Goal: Information Seeking & Learning: Learn about a topic

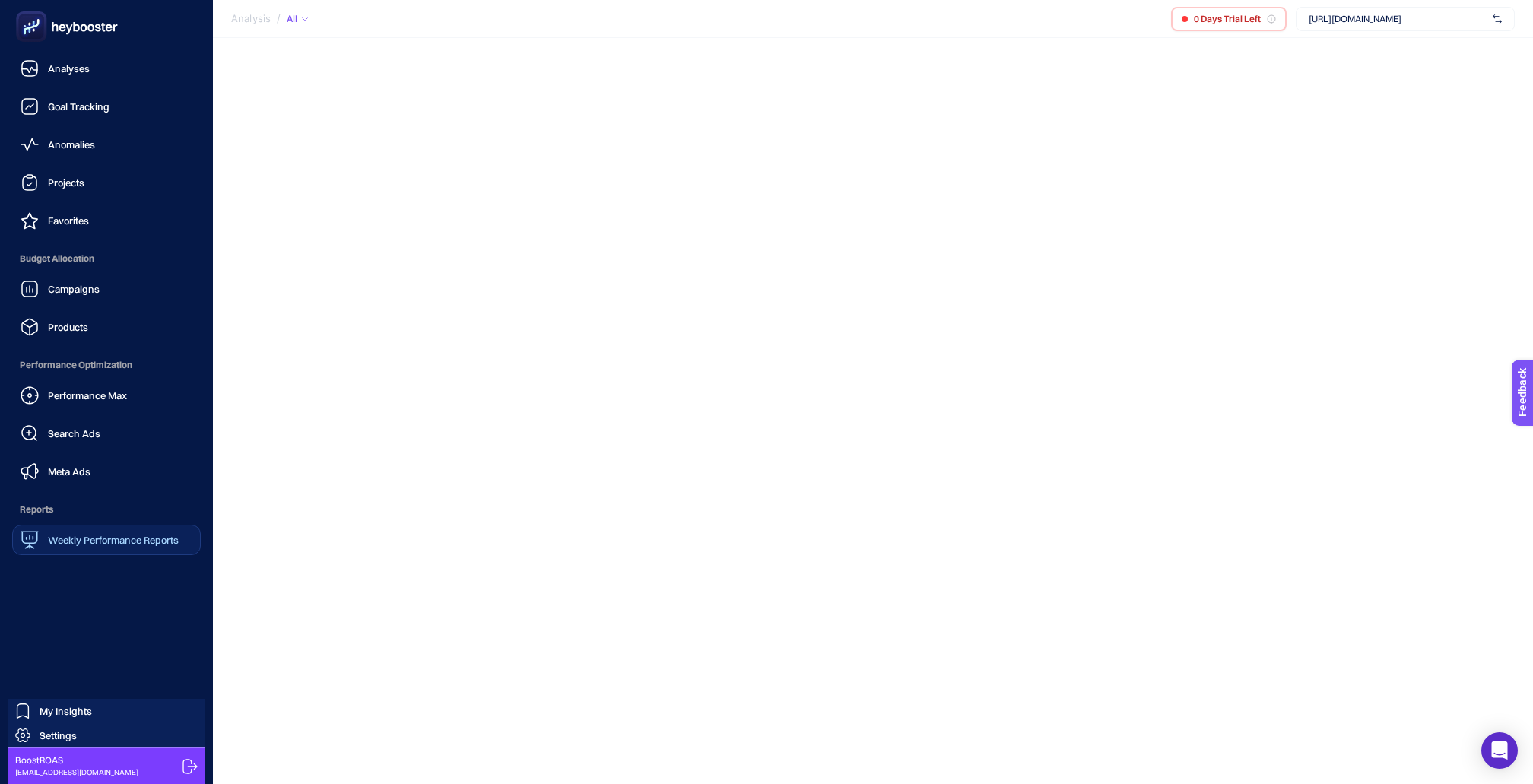
click at [118, 534] on span "Weekly Performance Reports" at bounding box center [112, 539] width 131 height 12
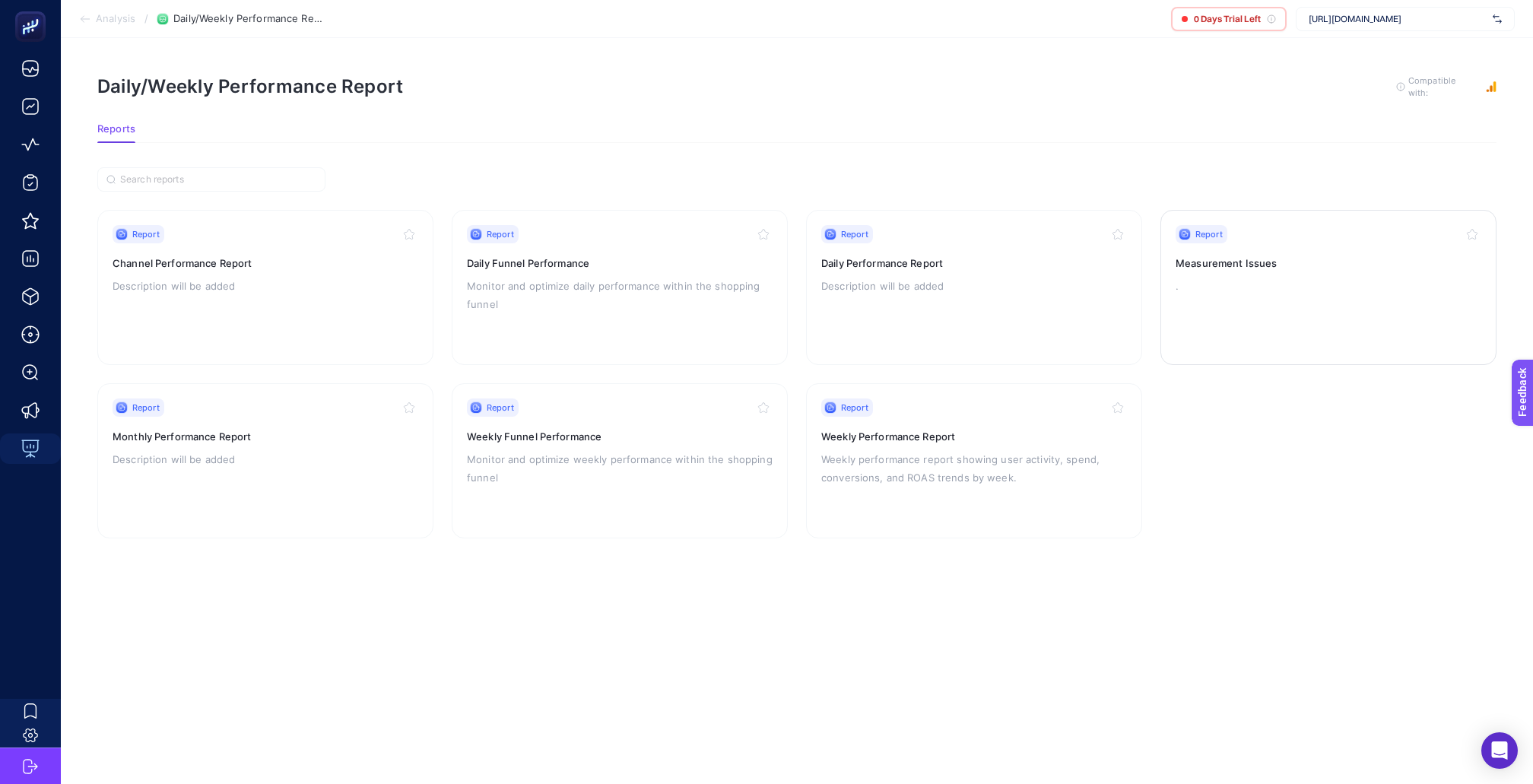
click at [1245, 255] on h3 "Measurement Issues" at bounding box center [1329, 263] width 305 height 16
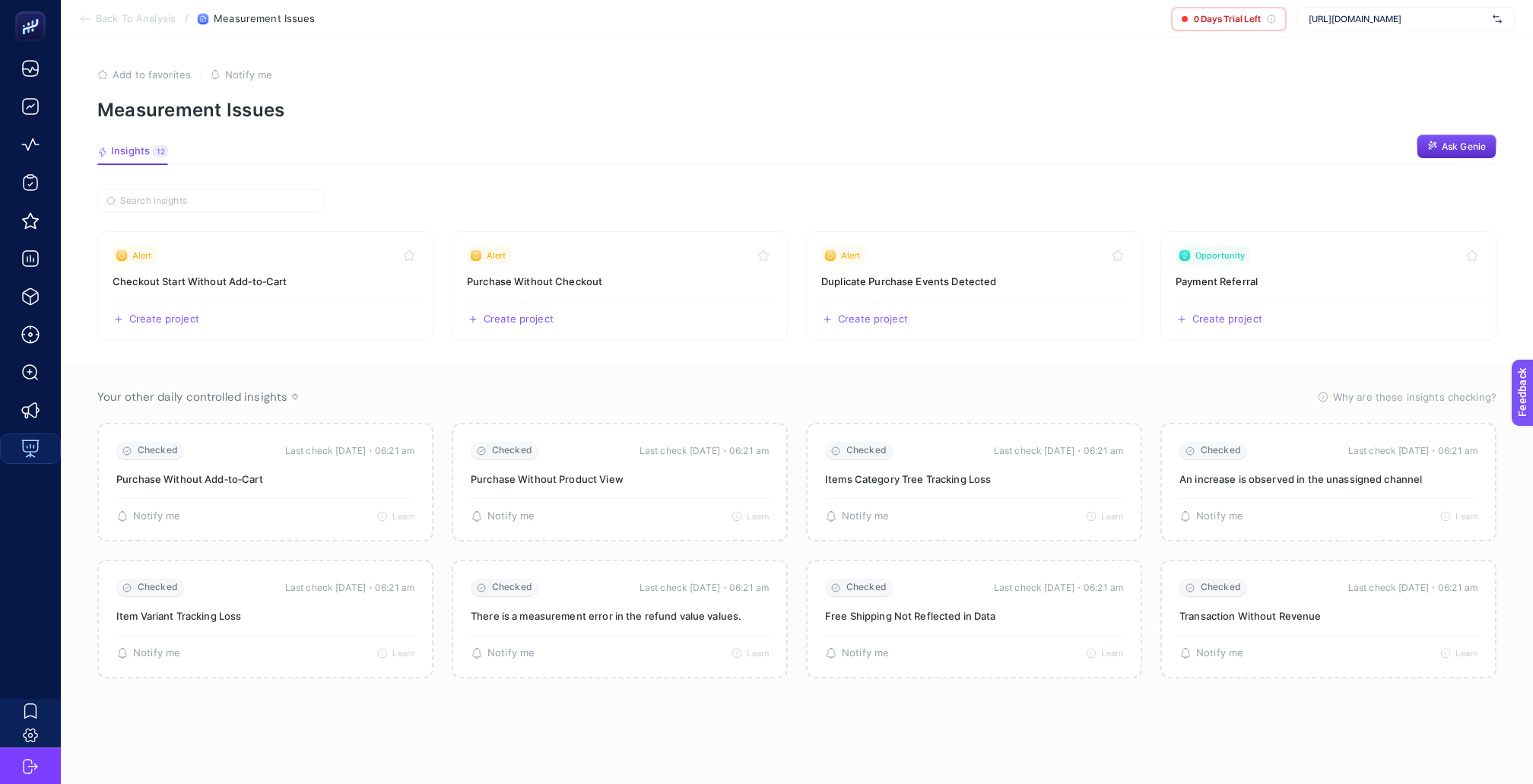
click at [1350, 17] on span "[URL][DOMAIN_NAME]" at bounding box center [1398, 19] width 178 height 12
type input "nevz"
click at [1366, 51] on span "[DOMAIN_NAME]" at bounding box center [1343, 50] width 70 height 12
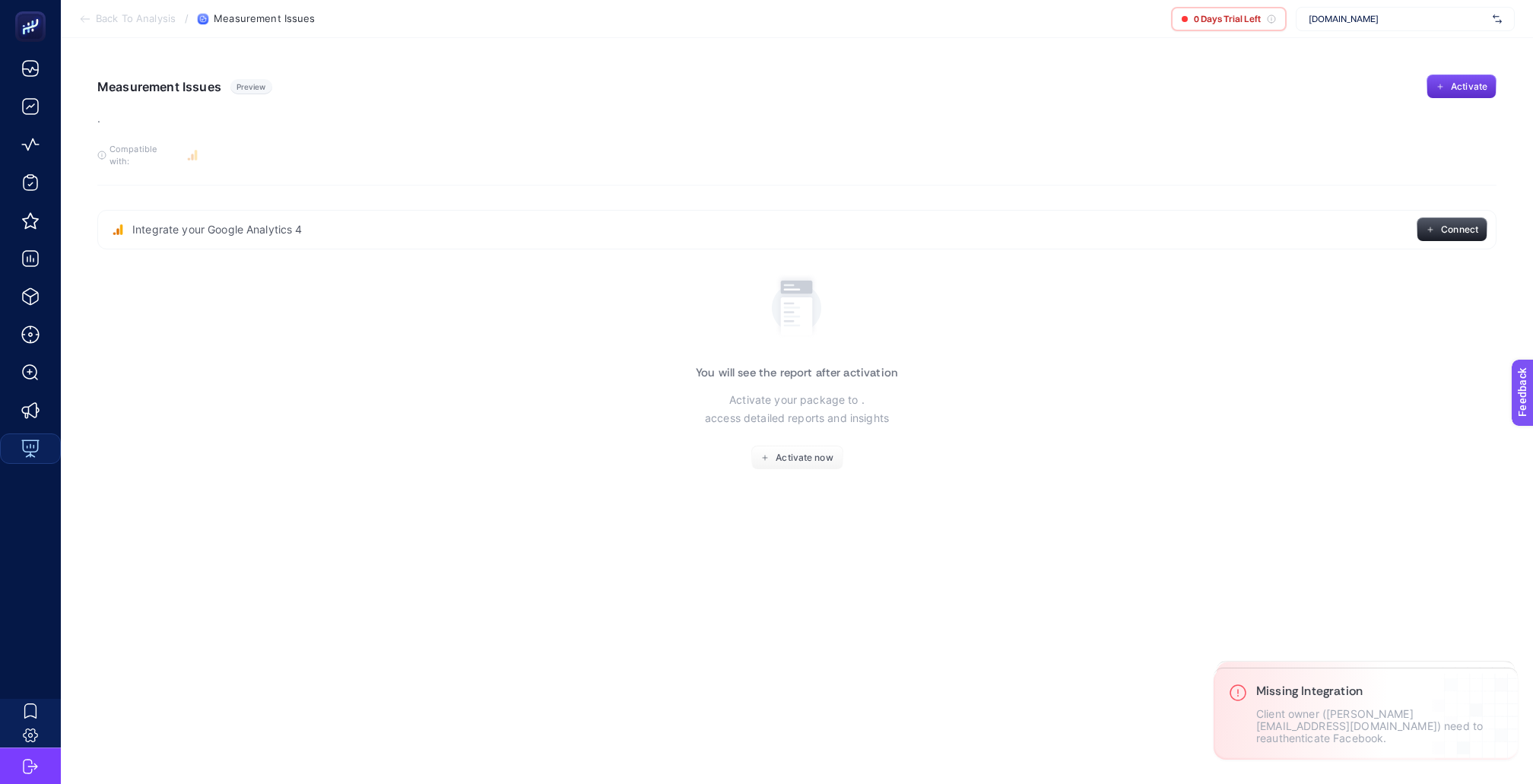
click at [1369, 20] on span "[DOMAIN_NAME]" at bounding box center [1398, 19] width 178 height 12
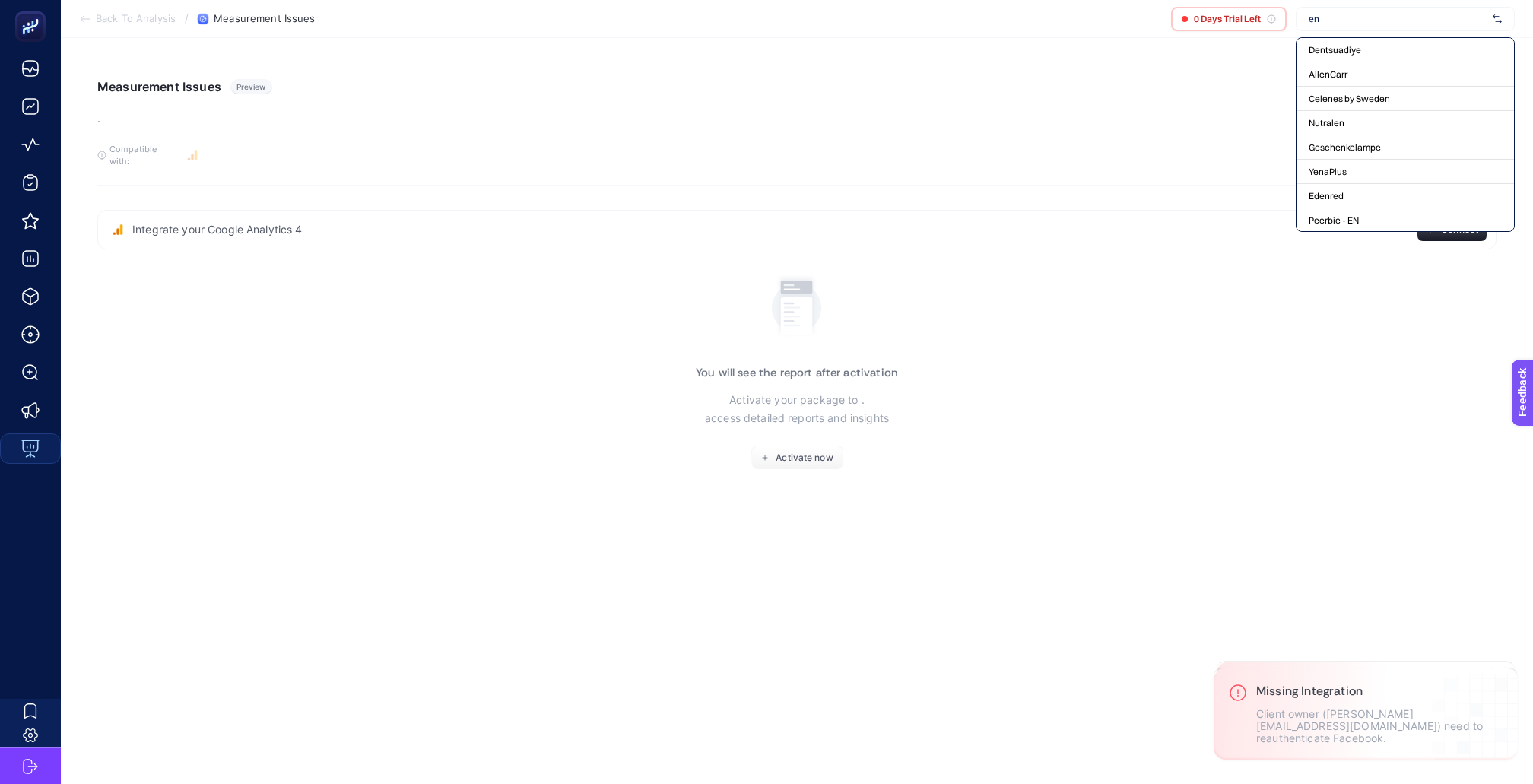
type input "e"
type input "nevz"
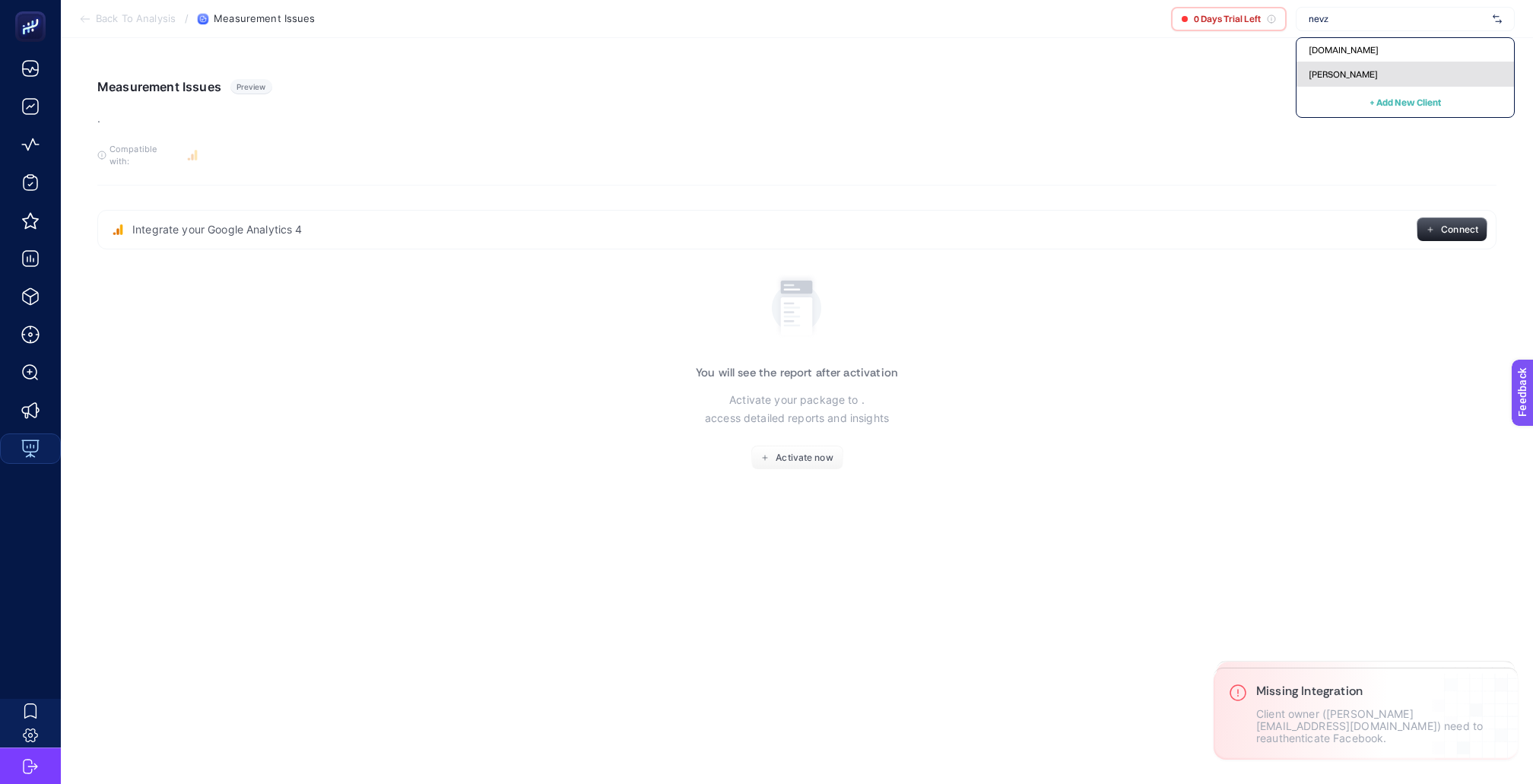
click at [1364, 71] on span "[PERSON_NAME]" at bounding box center [1343, 74] width 69 height 12
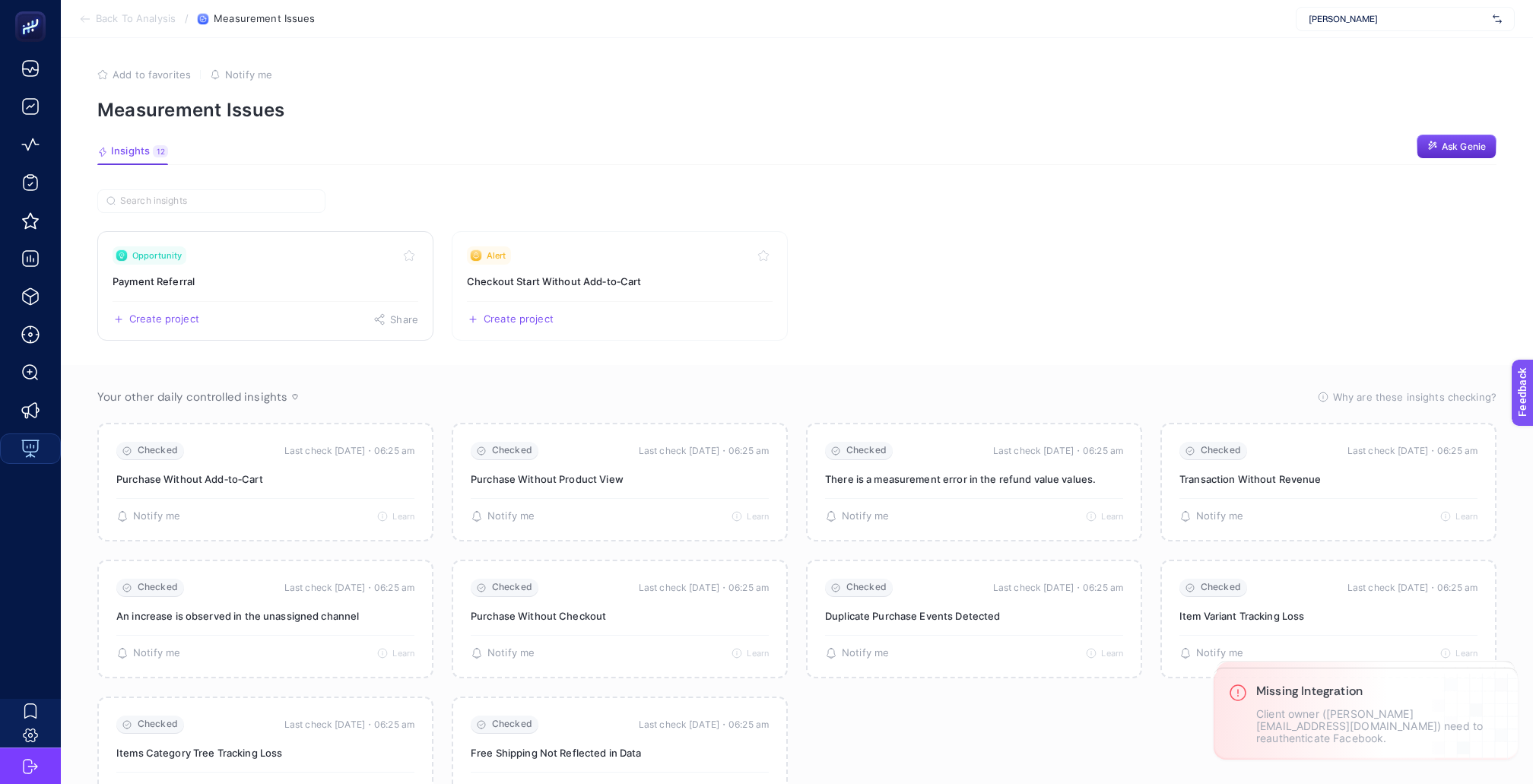
click at [300, 250] on div "Opportunity" at bounding box center [265, 255] width 305 height 18
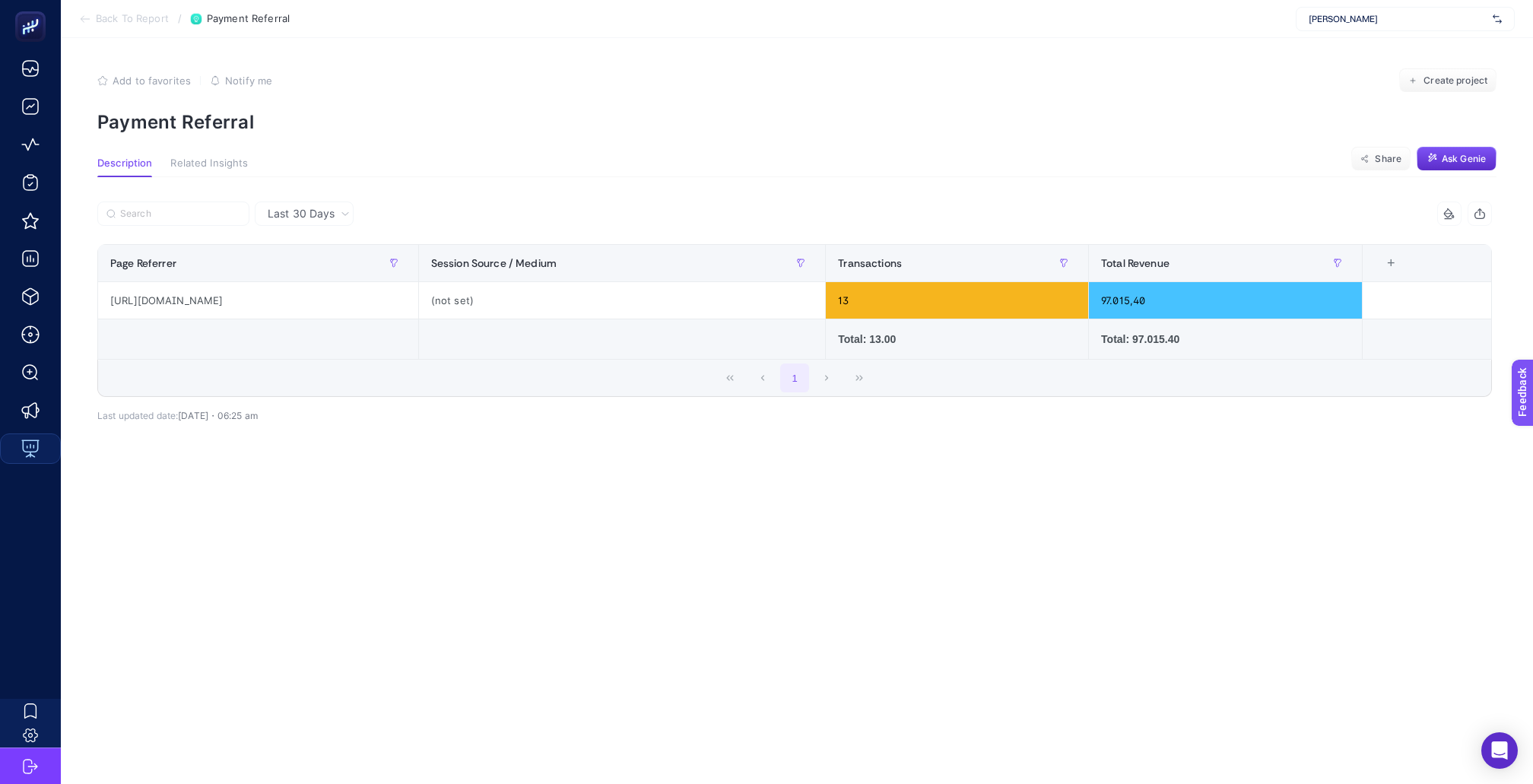
click at [1379, 12] on div "[PERSON_NAME]" at bounding box center [1405, 19] width 219 height 25
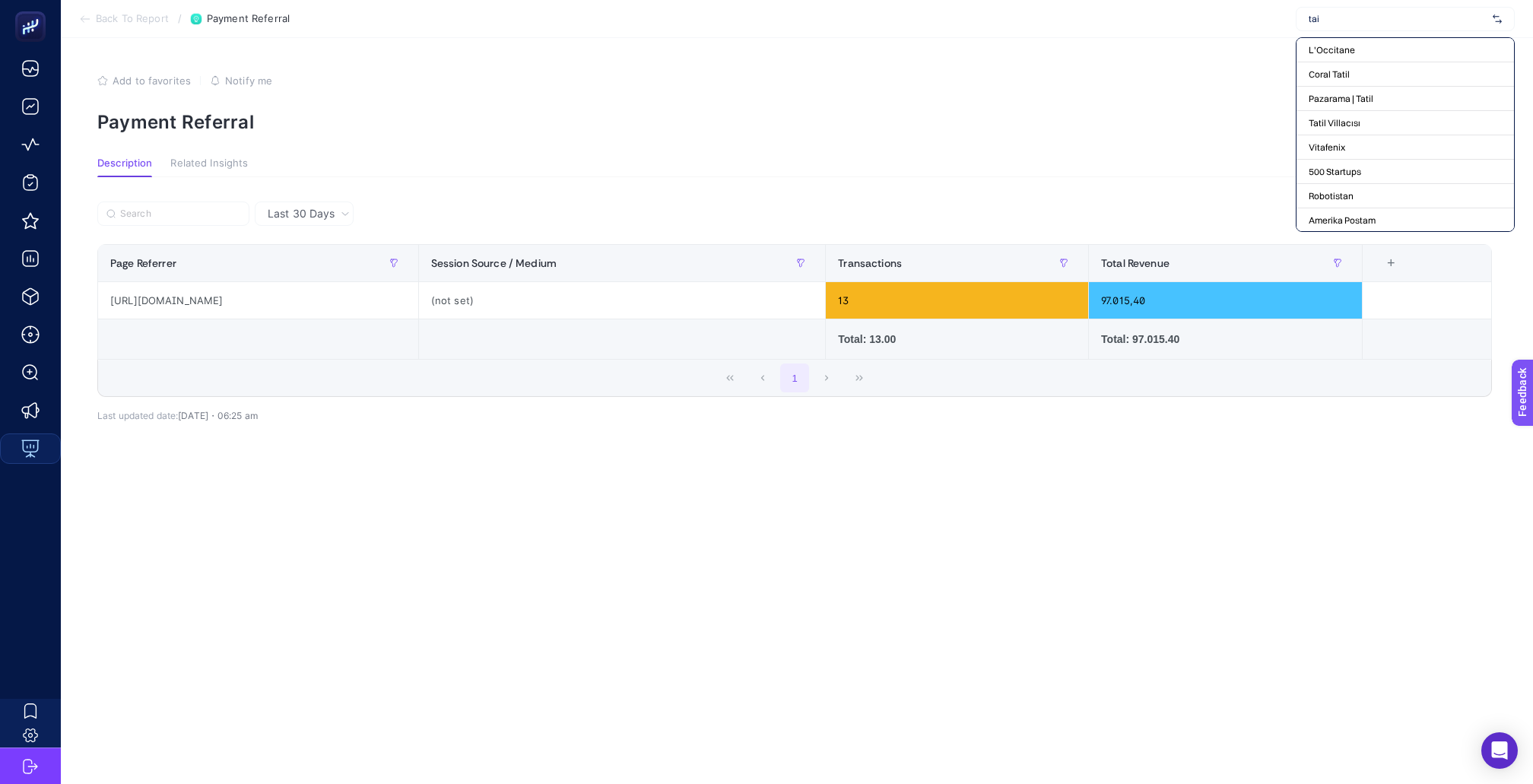
type input "tail"
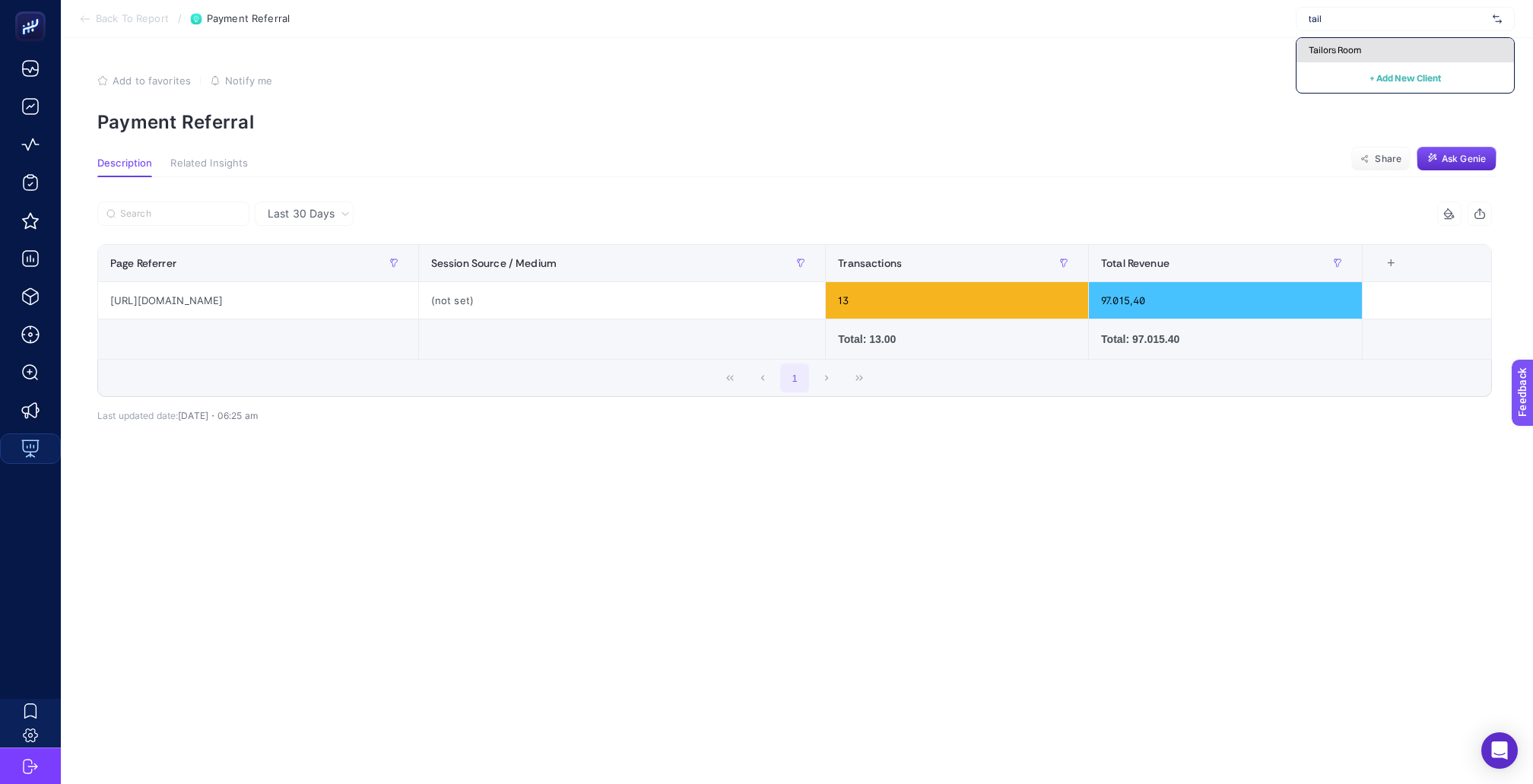
click at [1361, 46] on span "Tailors Room" at bounding box center [1335, 50] width 53 height 12
click at [114, 25] on section "Back To Report / Payment Referral Tailors Room" at bounding box center [796, 19] width 1472 height 38
click at [112, 15] on span "Back To Report" at bounding box center [132, 19] width 73 height 12
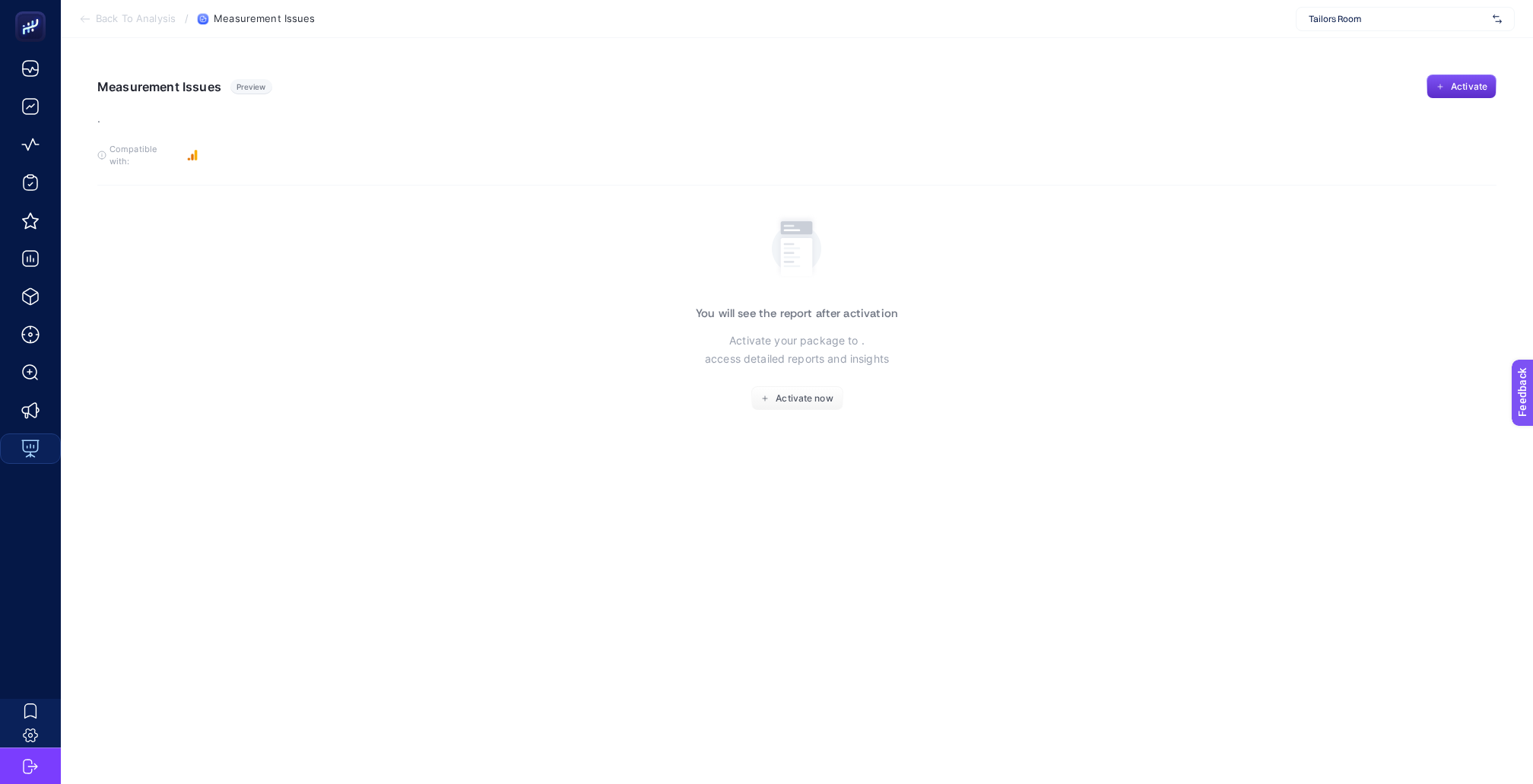
click at [1389, 21] on span "Tailors Room" at bounding box center [1398, 19] width 178 height 12
